Goal: Task Accomplishment & Management: Use online tool/utility

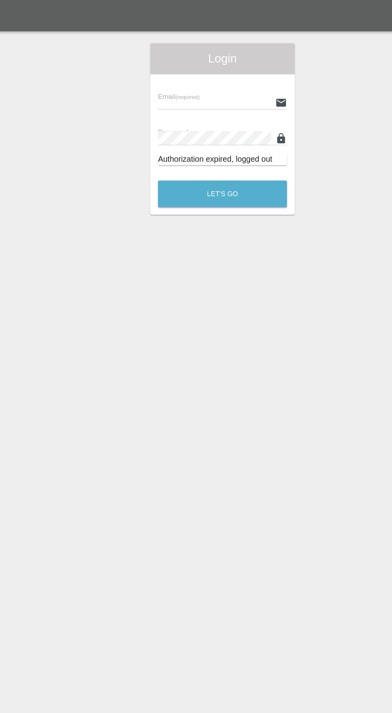
click at [188, 78] on input "text" at bounding box center [189, 84] width 93 height 12
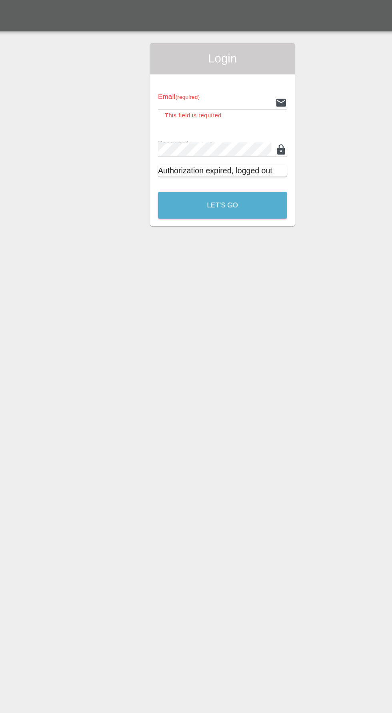
type input "[EMAIL_ADDRESS][DOMAIN_NAME]"
click at [143, 157] on button "Let's Go" at bounding box center [196, 168] width 106 height 22
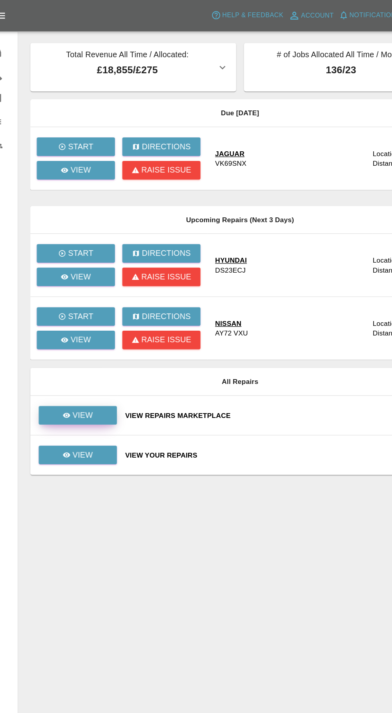
click at [97, 344] on link "View" at bounding box center [78, 339] width 64 height 15
click at [93, 228] on link "View" at bounding box center [76, 226] width 64 height 15
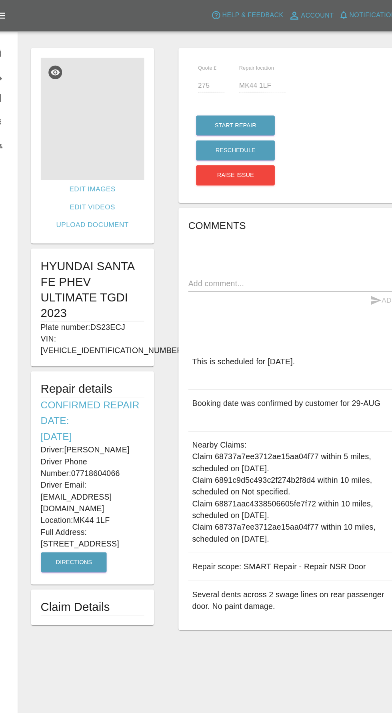
click at [110, 96] on img at bounding box center [89, 97] width 85 height 100
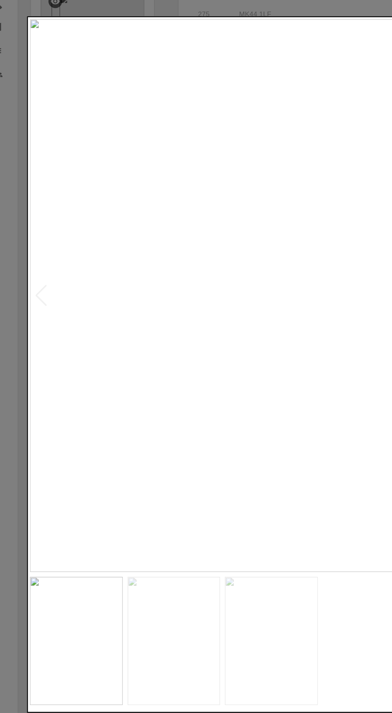
click at [168, 563] on img at bounding box center [156, 582] width 76 height 105
click at [228, 593] on img at bounding box center [236, 582] width 76 height 105
click at [36, 513] on div at bounding box center [196, 356] width 320 height 570
click at [30, 539] on div at bounding box center [196, 356] width 392 height 713
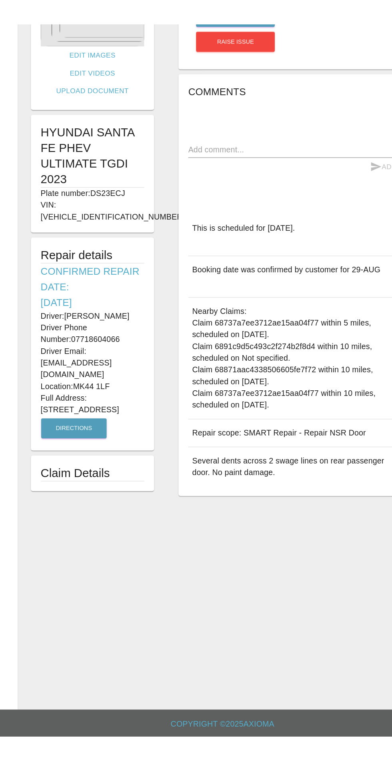
scroll to position [53, 0]
